Goal: Task Accomplishment & Management: Manage account settings

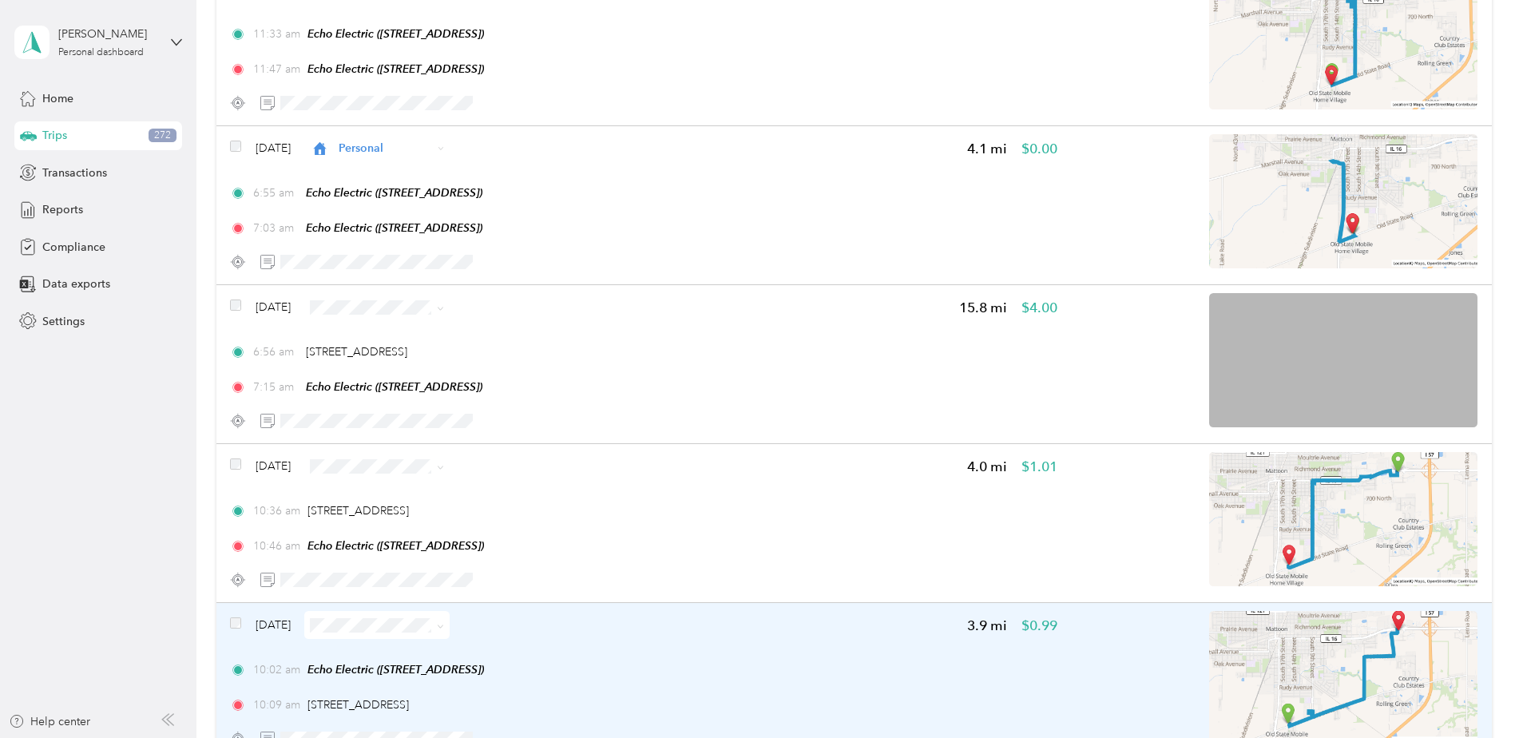
scroll to position [1835, 0]
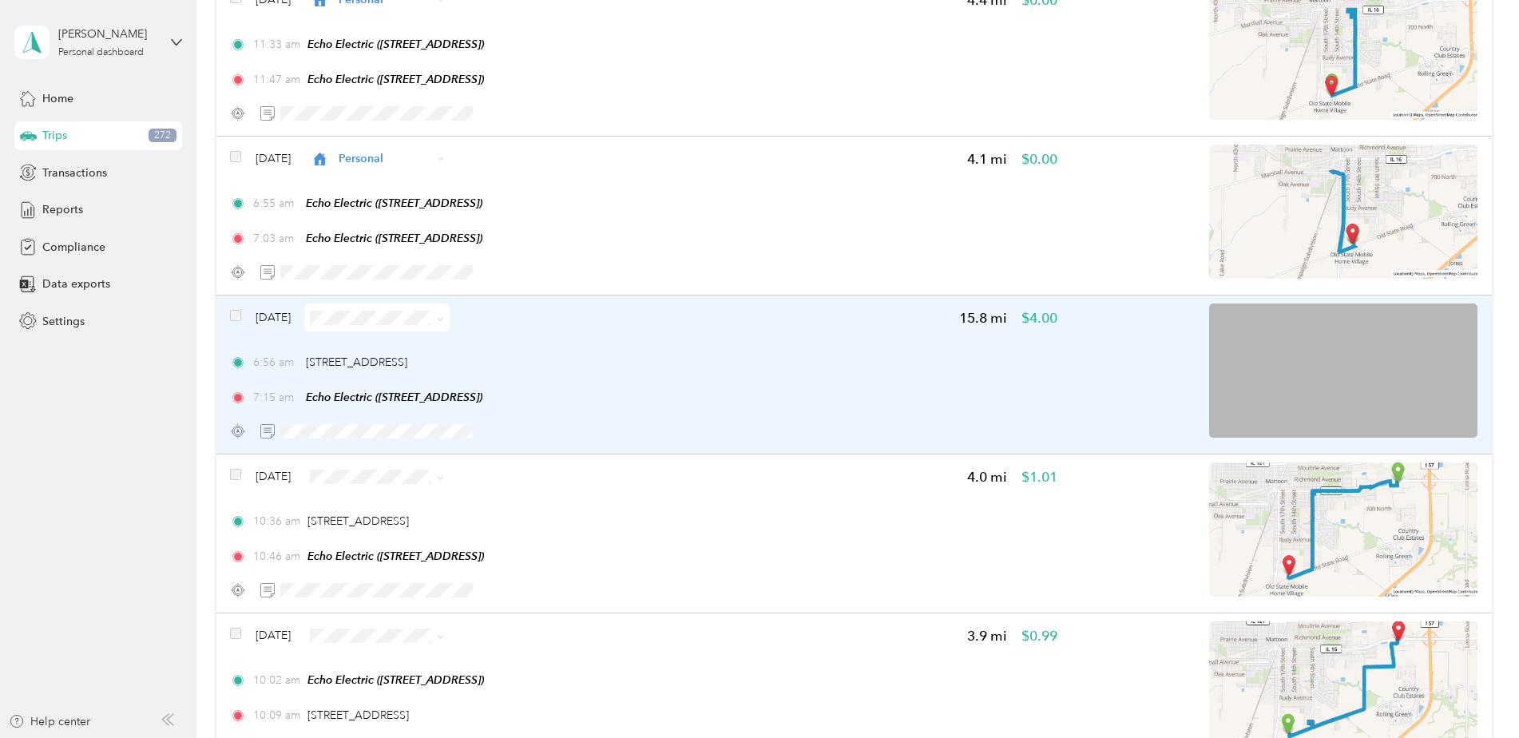
click at [538, 369] on div "6:56 am [STREET_ADDRESS]" at bounding box center [643, 362] width 827 height 17
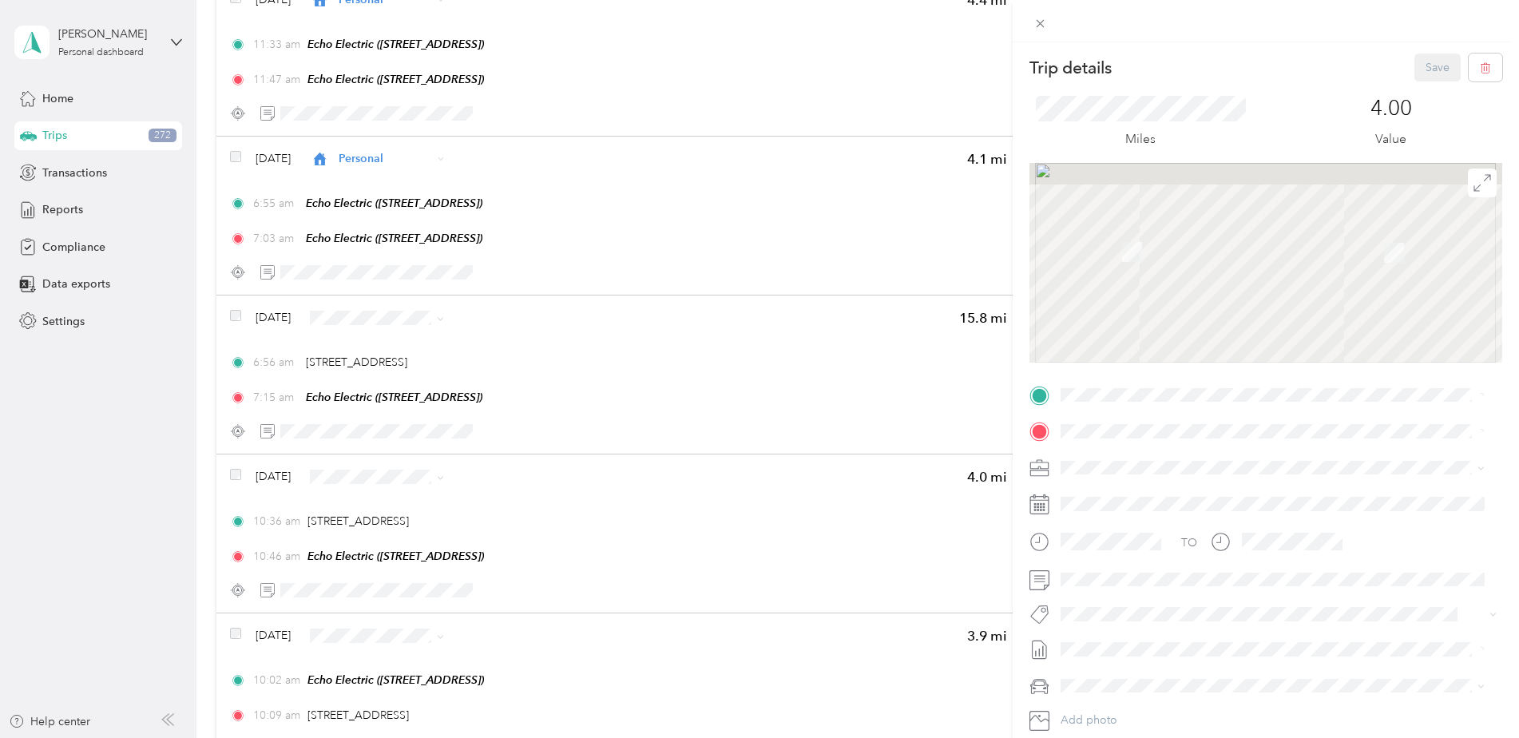
click at [578, 340] on div "Trip details Save This trip cannot be edited because it is either under review,…" at bounding box center [759, 369] width 1519 height 738
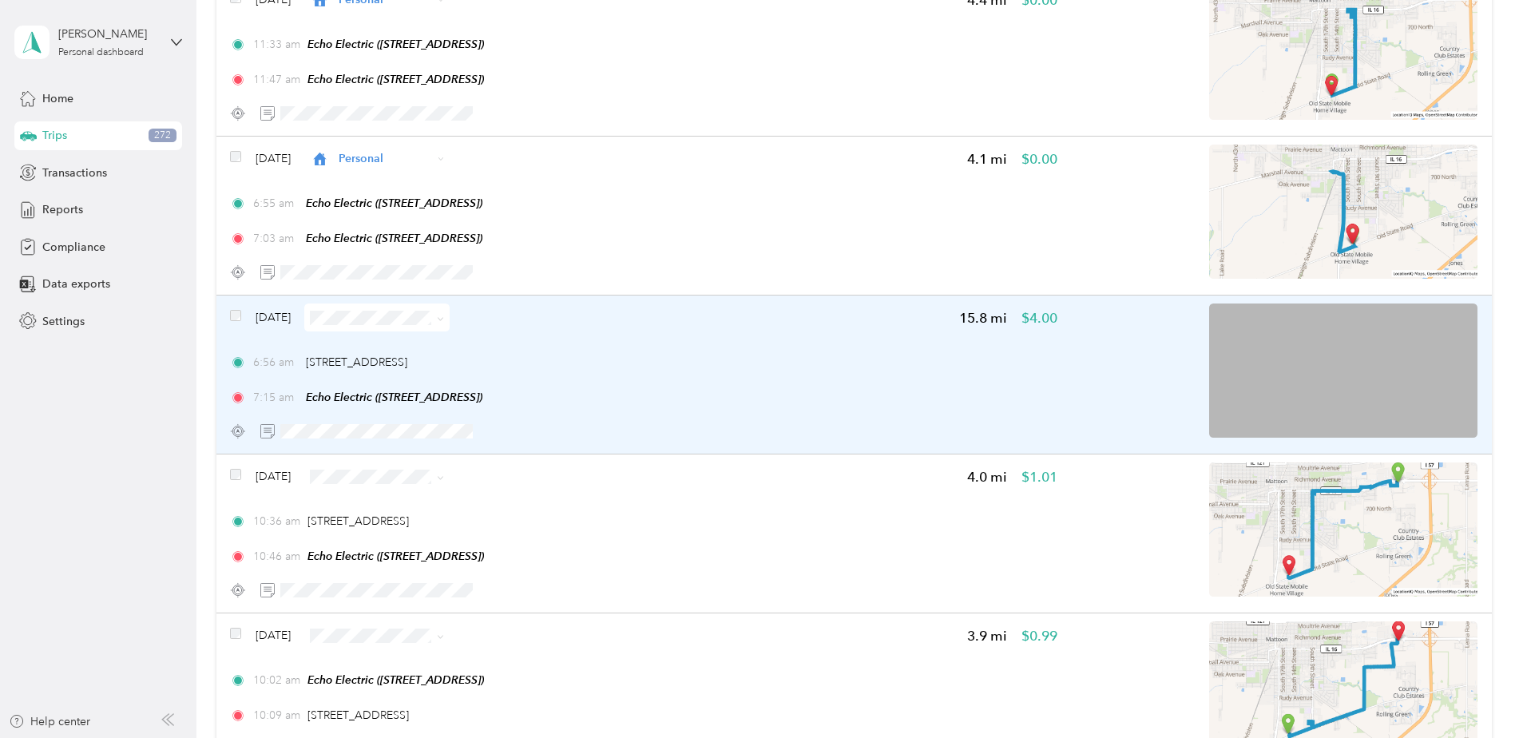
drag, startPoint x: 583, startPoint y: 368, endPoint x: 607, endPoint y: 396, distance: 36.8
click at [607, 396] on div "7:15 am Echo Electric ([STREET_ADDRESS])" at bounding box center [643, 397] width 827 height 17
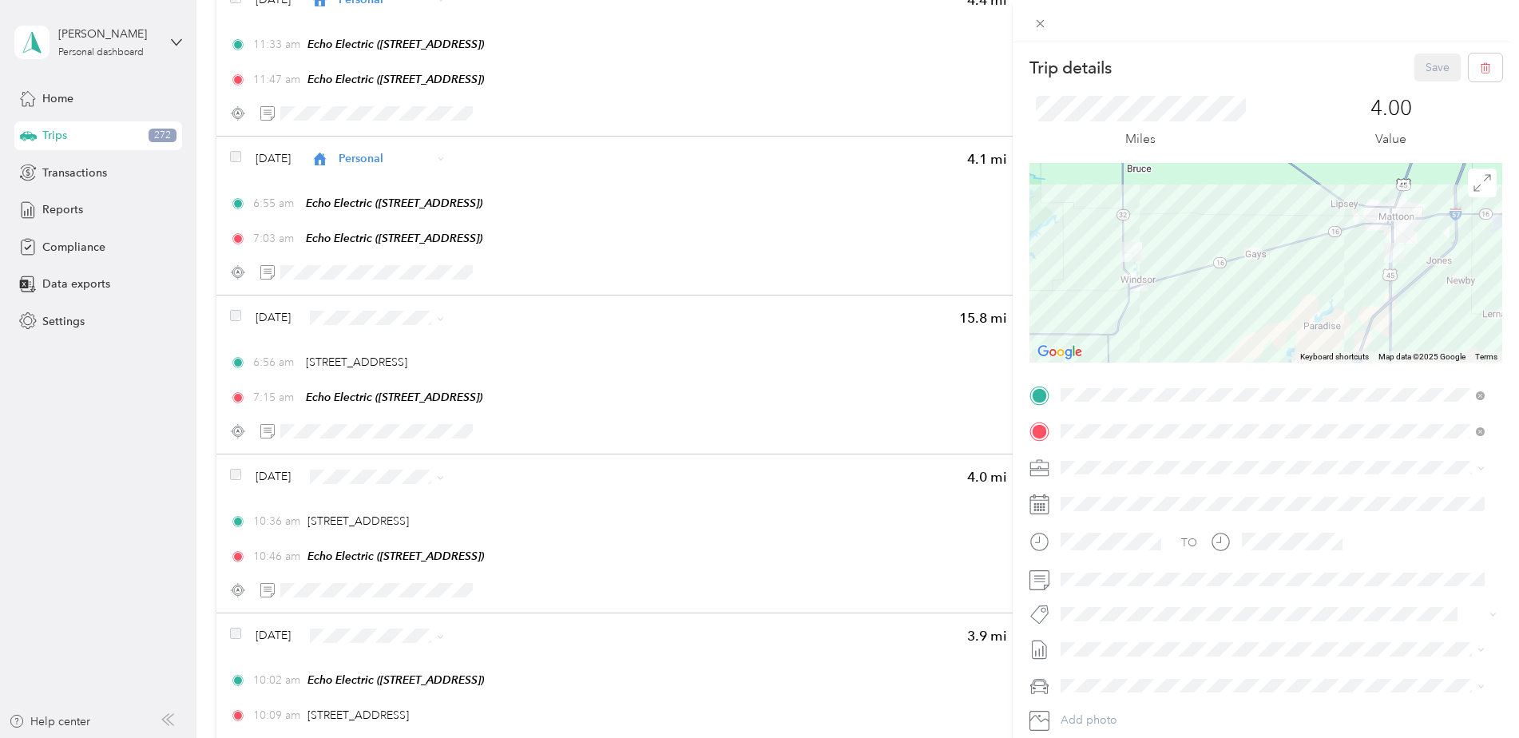
click at [230, 321] on div "Trip details Save This trip cannot be edited because it is either under review,…" at bounding box center [759, 369] width 1519 height 738
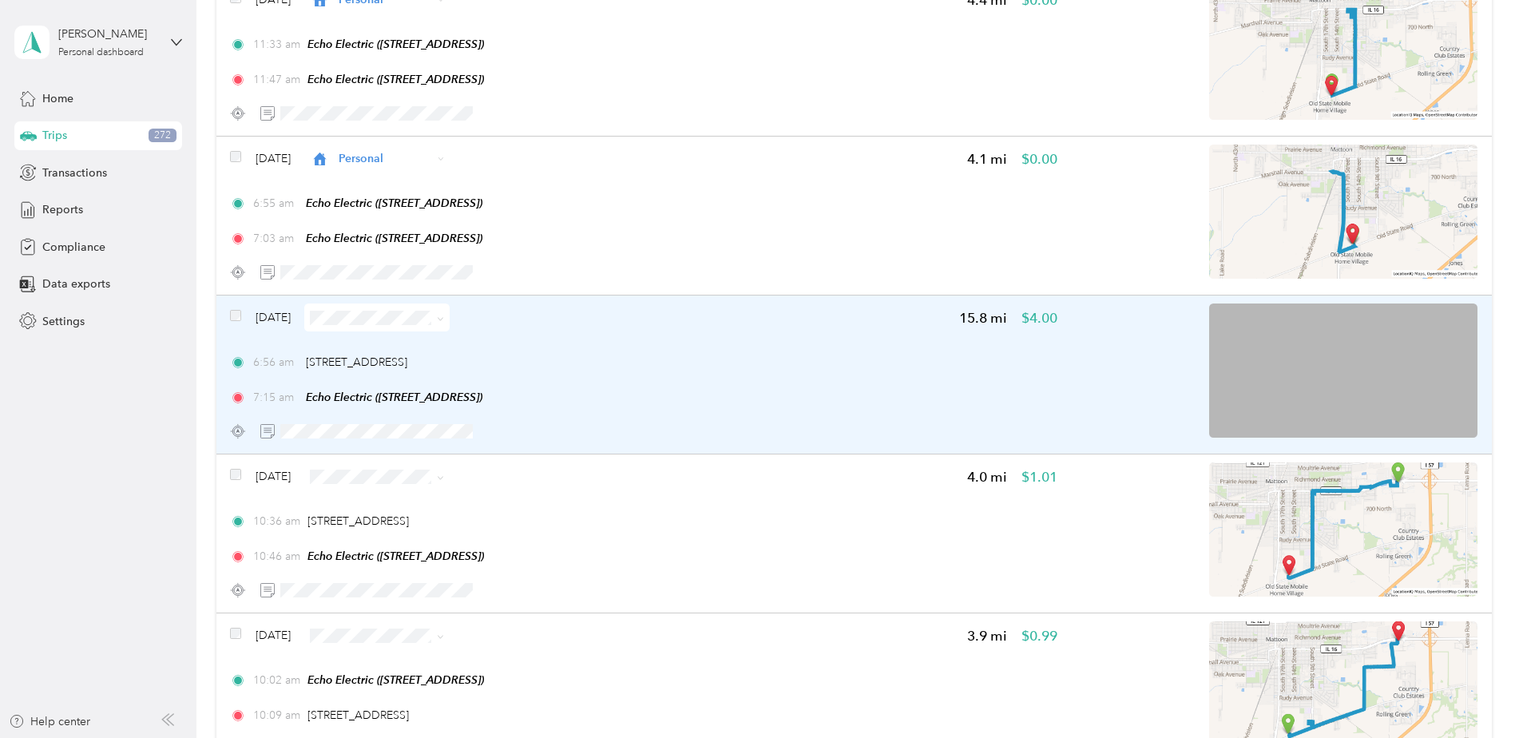
click at [237, 323] on span at bounding box center [235, 317] width 11 height 17
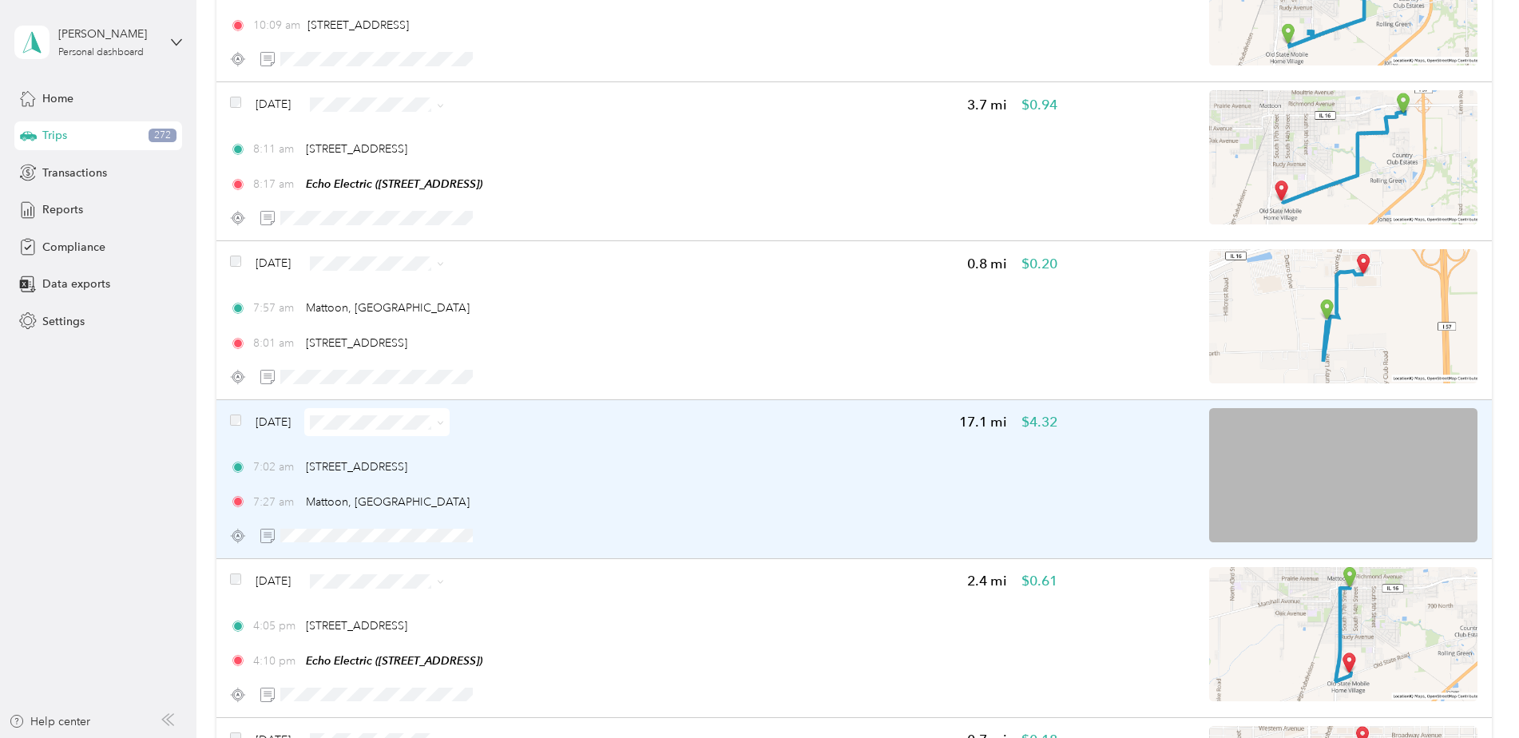
scroll to position [2554, 0]
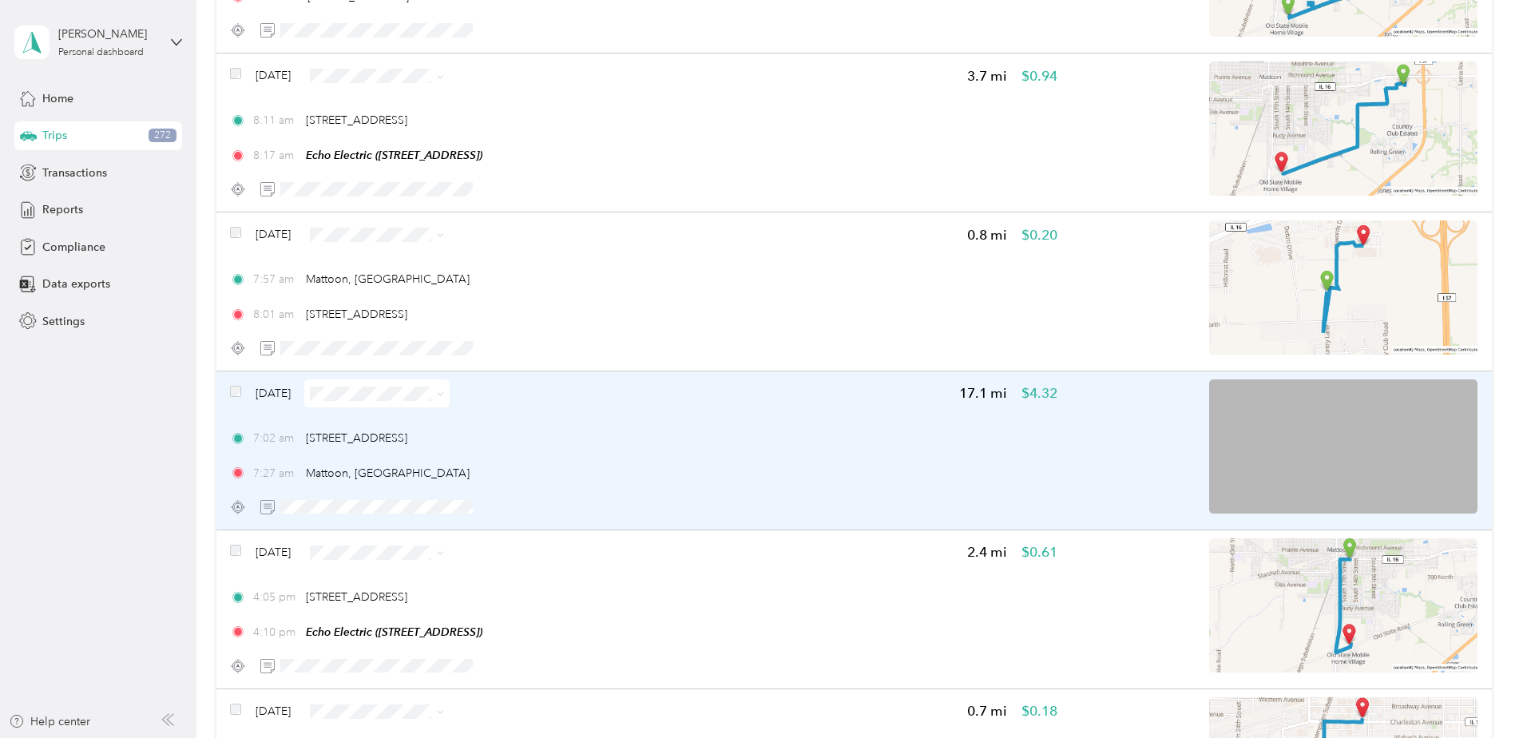
click at [226, 389] on div "[DATE] 17.1 mi $4.32 7:02 am 2929–[STREET_ADDRESS][GEOGRAPHIC_DATA]:27 am Matto…" at bounding box center [854, 450] width 1276 height 159
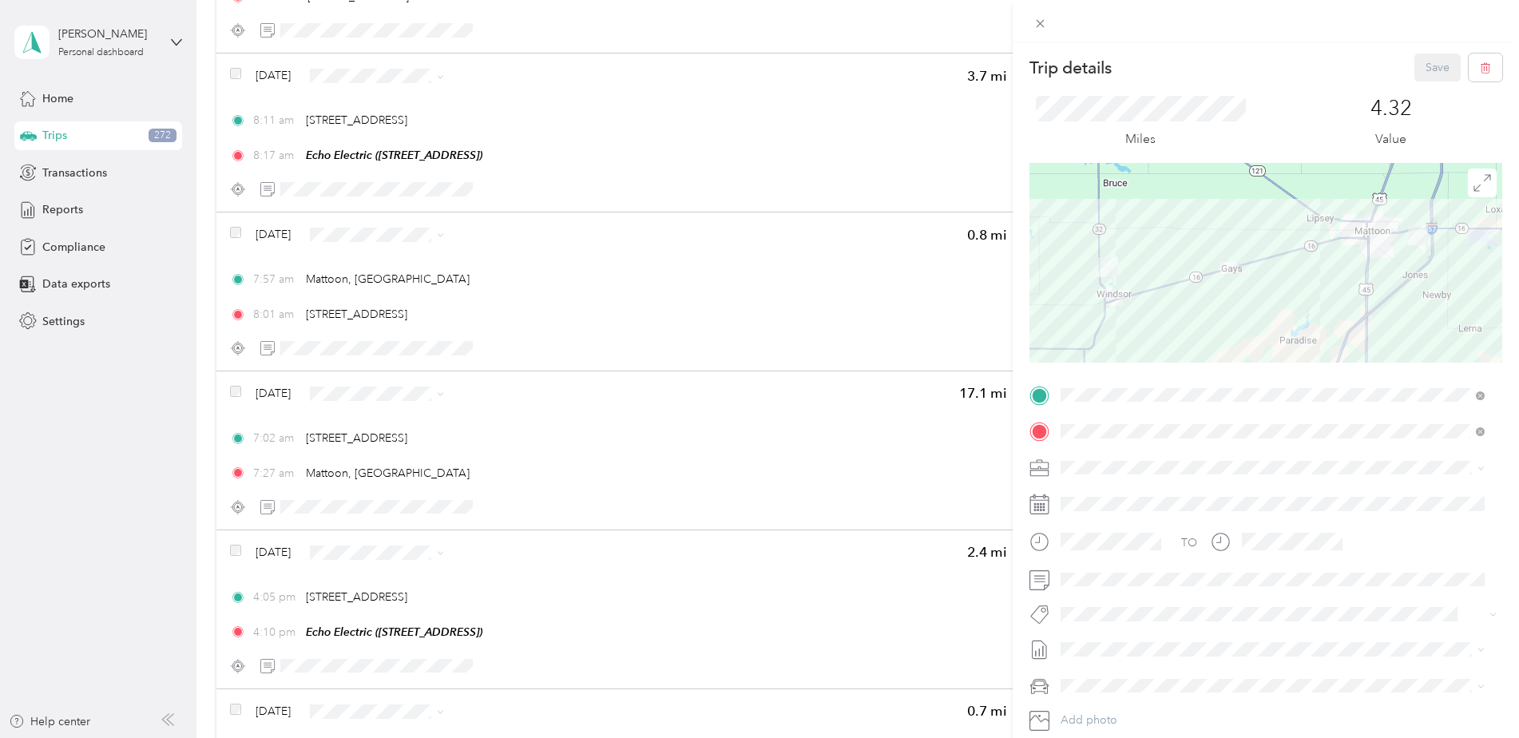
click at [236, 392] on div "Trip details Save This trip cannot be edited because it is either under review,…" at bounding box center [759, 369] width 1519 height 738
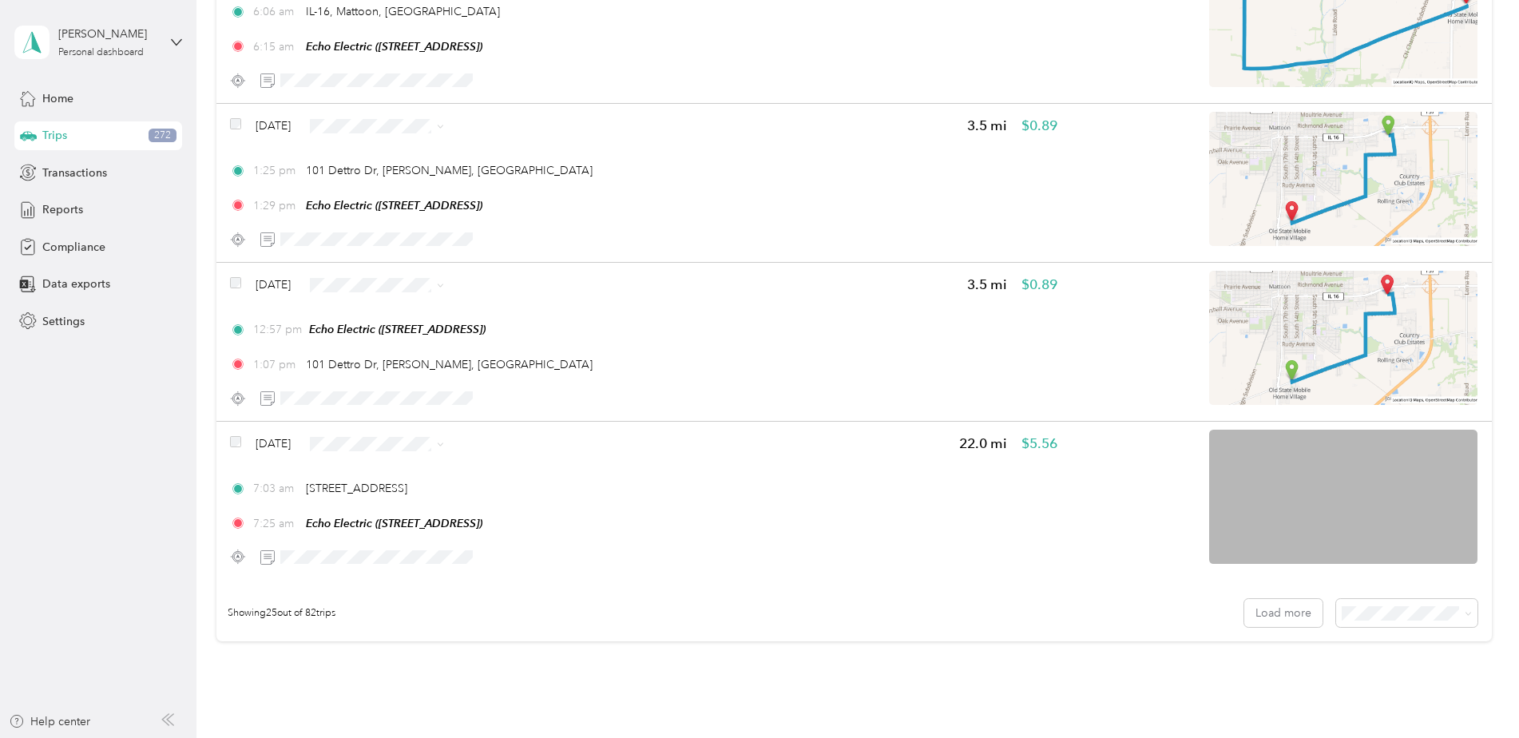
scroll to position [3672, 0]
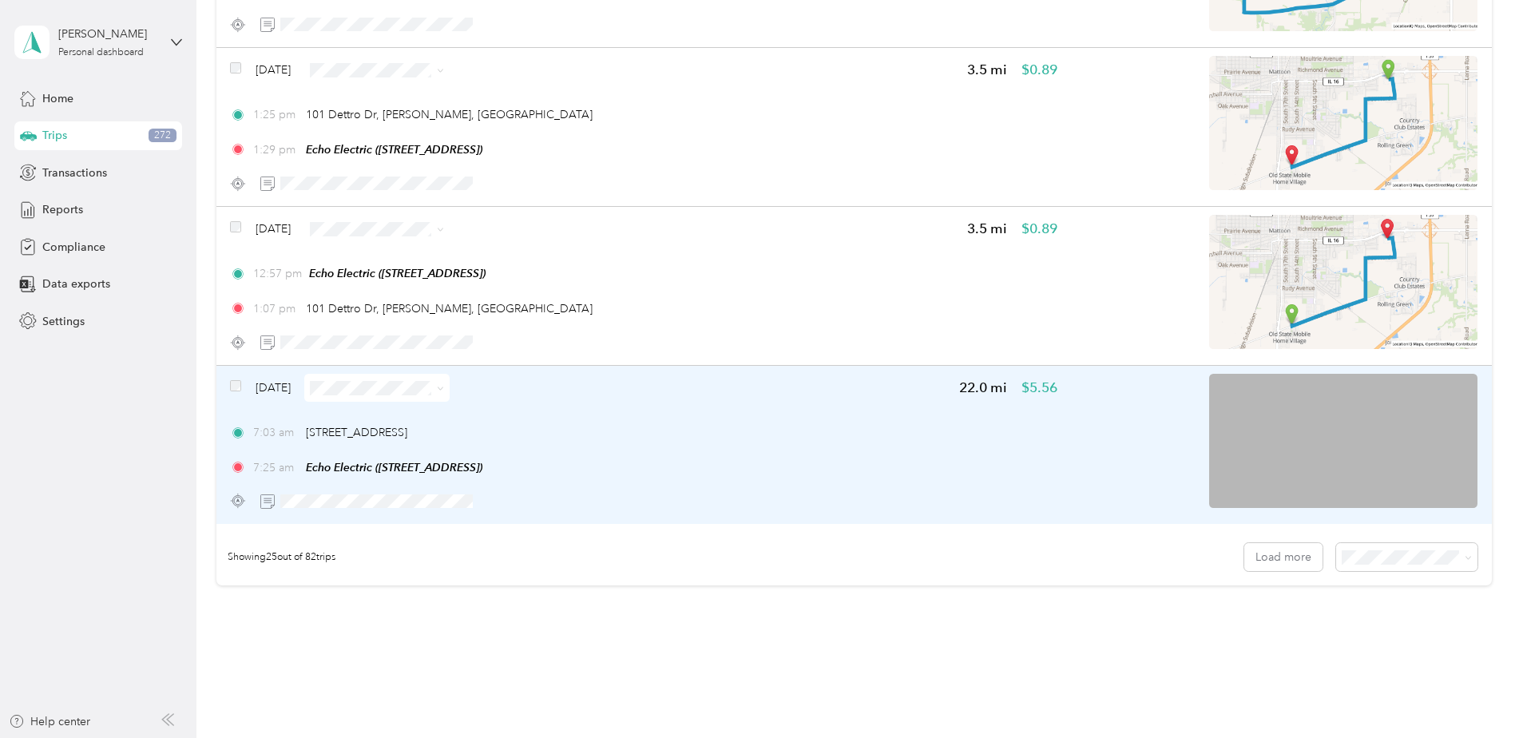
click at [236, 391] on span at bounding box center [235, 387] width 11 height 17
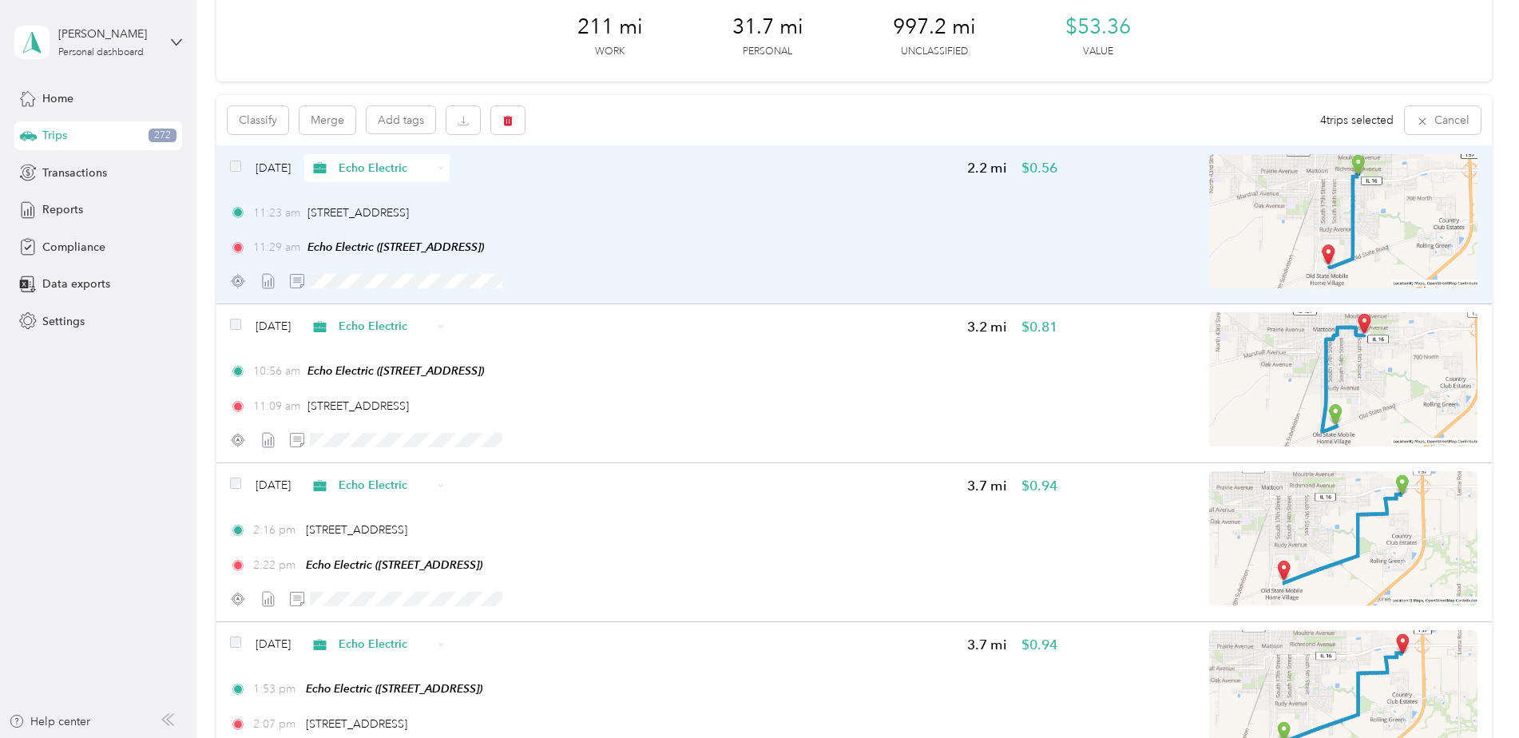
scroll to position [0, 0]
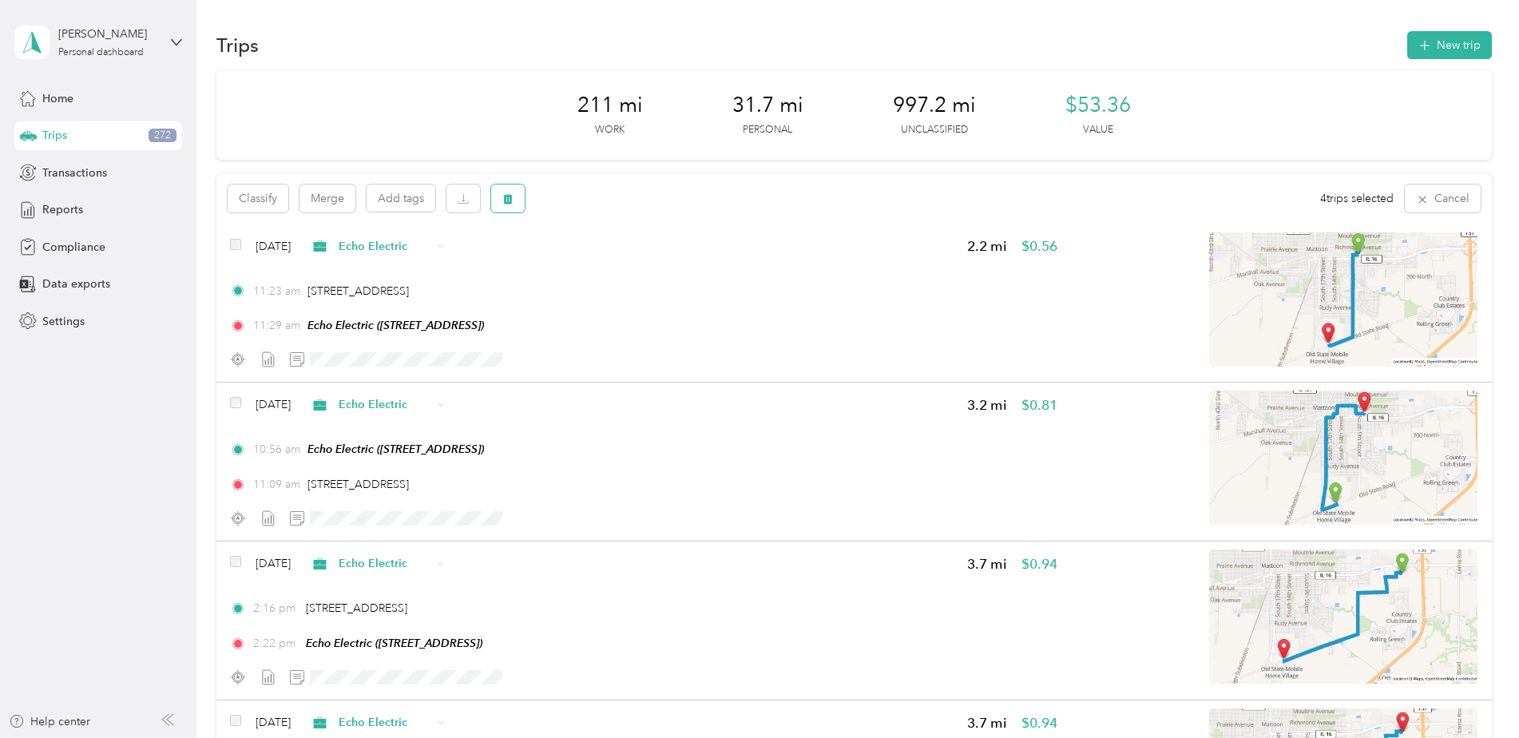
click at [493, 204] on button "button" at bounding box center [508, 198] width 34 height 28
click at [611, 268] on button "Yes" at bounding box center [626, 265] width 31 height 26
